Goal: Task Accomplishment & Management: Manage account settings

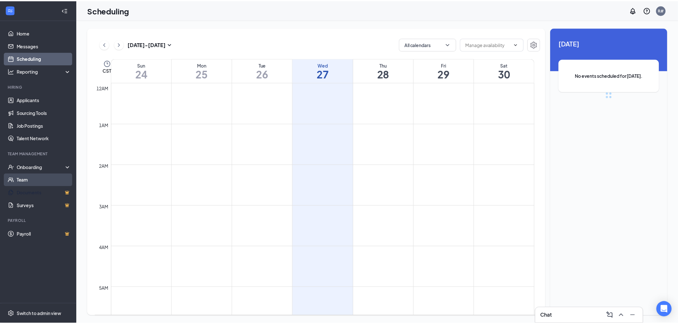
scroll to position [315, 0]
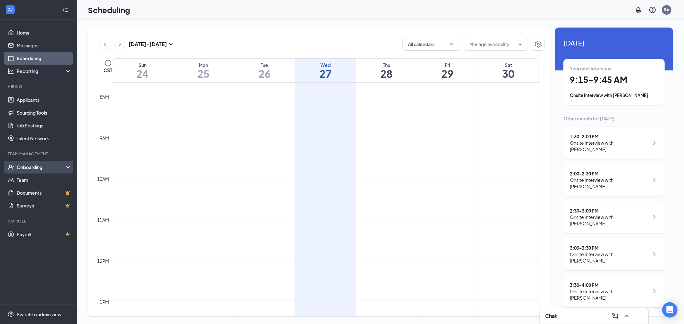
click at [35, 166] on div "Onboarding" at bounding box center [41, 167] width 49 height 6
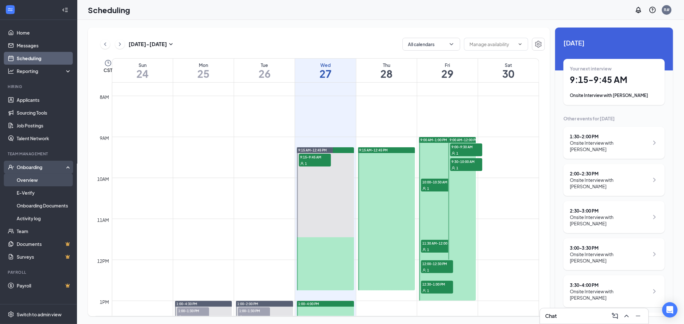
click at [29, 180] on link "Overview" at bounding box center [44, 180] width 55 height 13
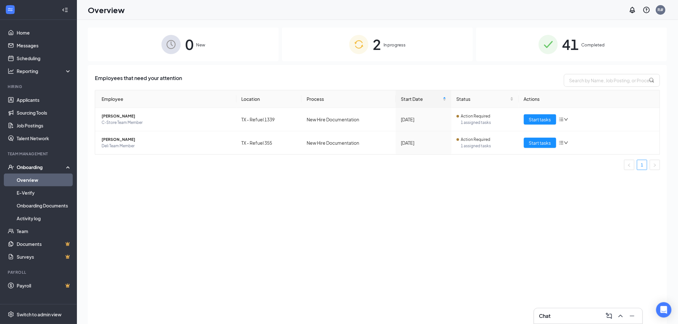
click at [388, 45] on span "In progress" at bounding box center [395, 45] width 22 height 6
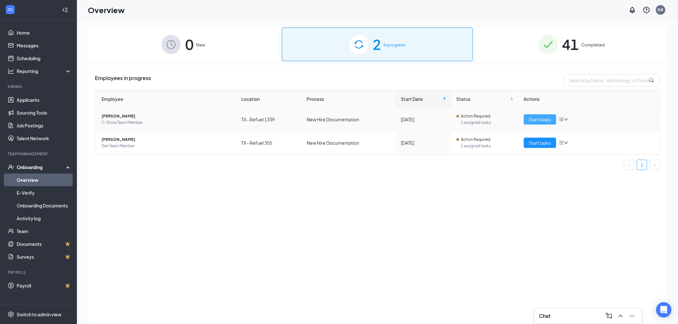
click at [539, 116] on span "Start tasks" at bounding box center [540, 119] width 22 height 7
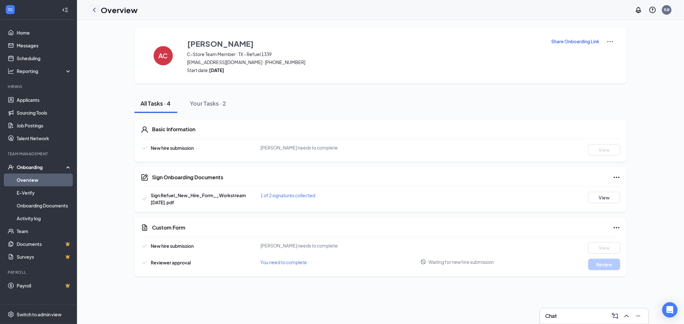
click at [94, 7] on icon "ChevronLeft" at bounding box center [94, 10] width 8 height 8
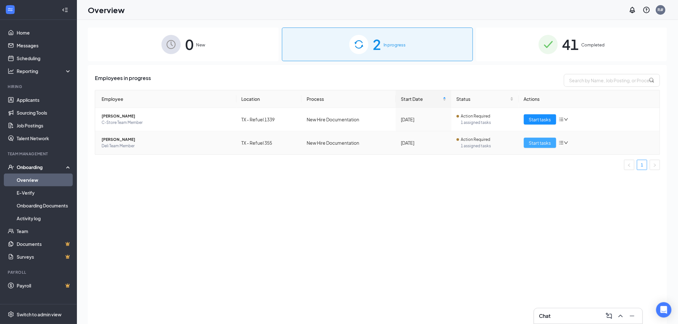
click at [542, 145] on span "Start tasks" at bounding box center [540, 142] width 22 height 7
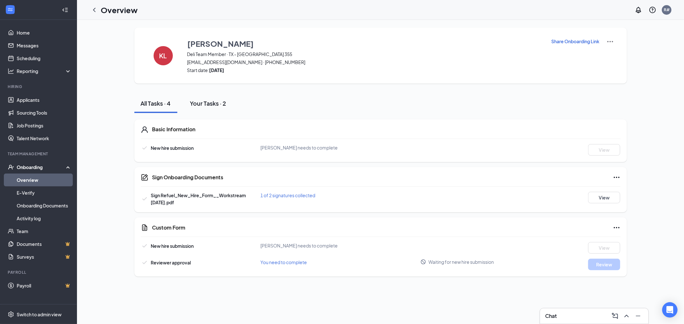
click at [222, 103] on div "Your Tasks · 2" at bounding box center [208, 103] width 36 height 8
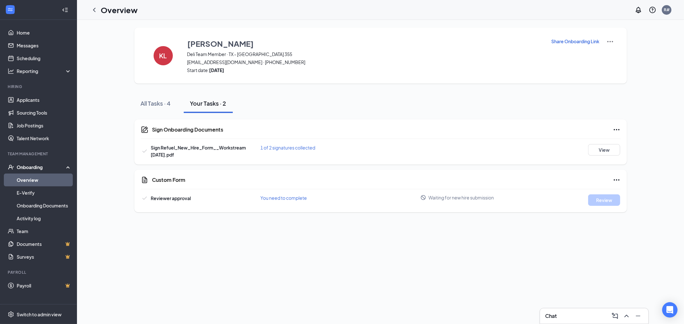
click at [30, 180] on link "Overview" at bounding box center [44, 180] width 55 height 13
